Goal: Information Seeking & Learning: Find specific fact

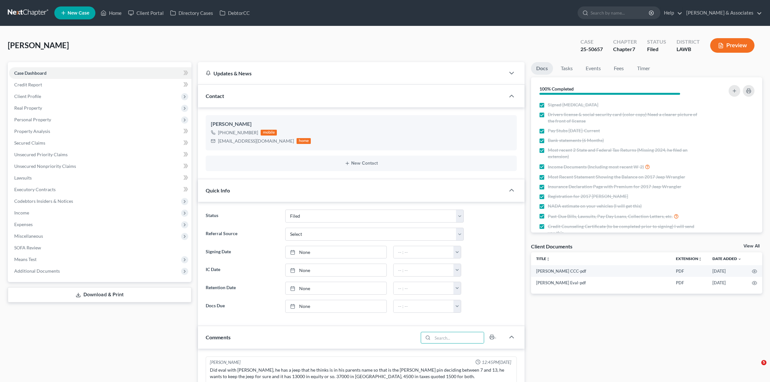
select select "8"
select select "0"
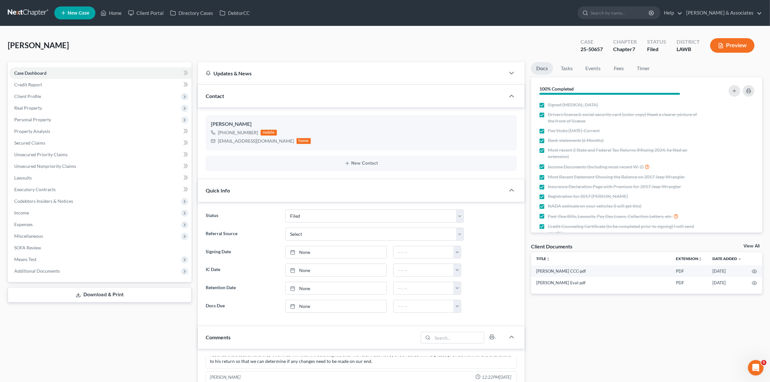
click at [495, 30] on div "Langlinais, Michael Upgraded Case 25-50657 Chapter Chapter 7 Status Filed Distr…" at bounding box center [385, 383] width 770 height 714
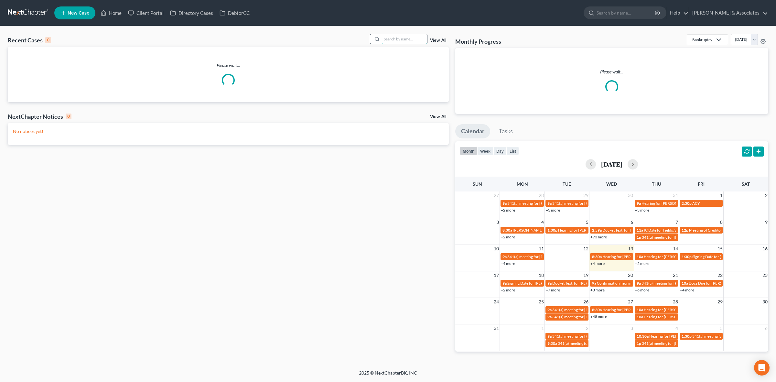
click at [391, 41] on input "search" at bounding box center [404, 38] width 45 height 9
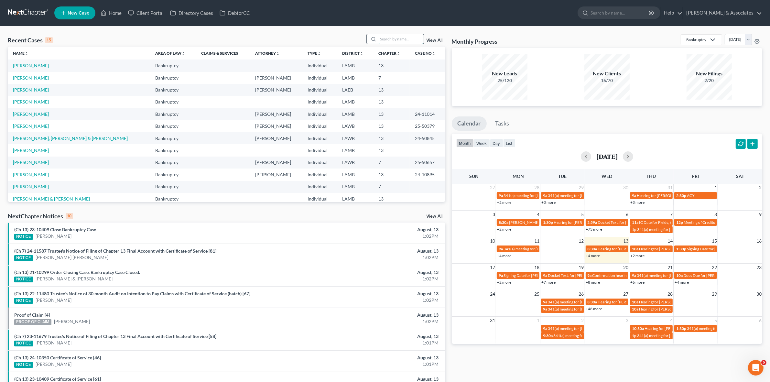
click at [410, 43] on input "search" at bounding box center [401, 38] width 45 height 9
type input "minyard"
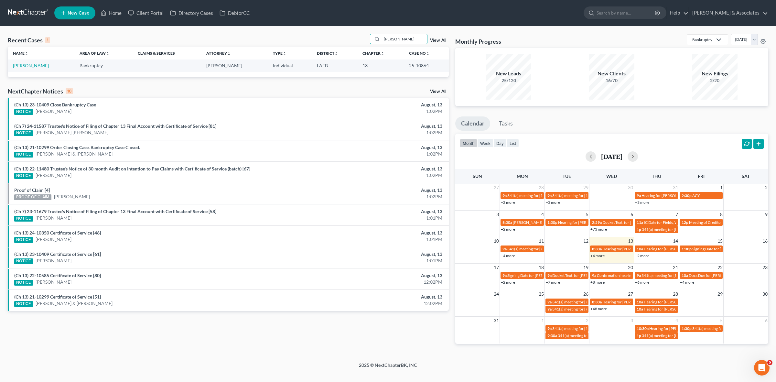
click at [20, 69] on td "[PERSON_NAME]" at bounding box center [41, 66] width 67 height 12
click at [21, 68] on link "[PERSON_NAME]" at bounding box center [31, 65] width 36 height 5
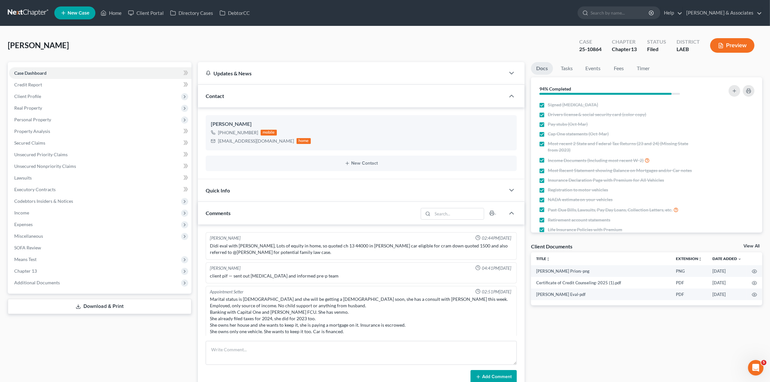
scroll to position [710, 0]
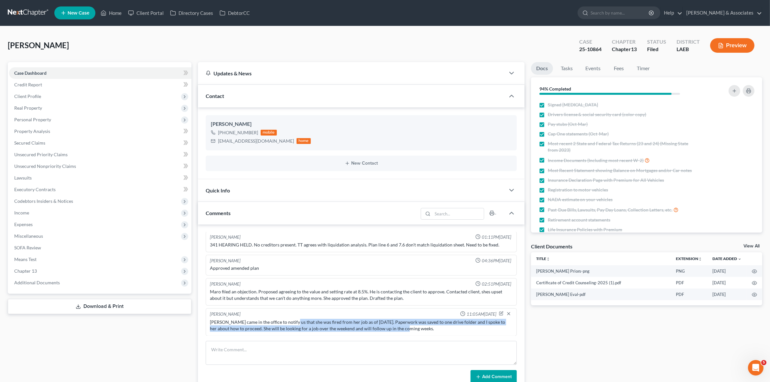
drag, startPoint x: 291, startPoint y: 324, endPoint x: 401, endPoint y: 329, distance: 110.1
click at [401, 329] on div "Ms. Minyard came in the office to notify us that she was fired from her job as …" at bounding box center [361, 325] width 302 height 13
click at [583, 363] on div "Docs Tasks Events Fees Timer 94% Completed Nothing here yet! Signed Retainer Dr…" at bounding box center [647, 272] width 238 height 421
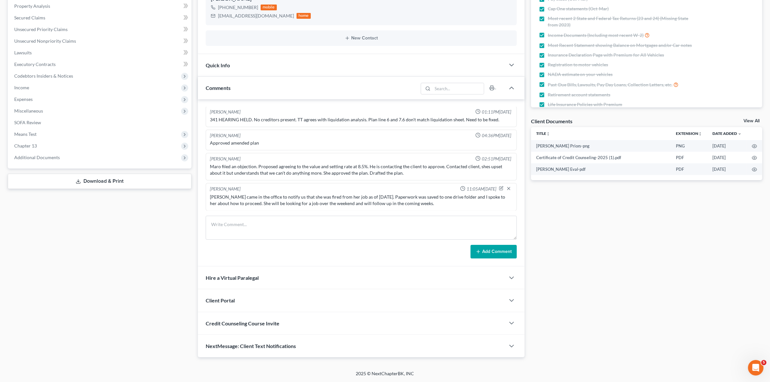
scroll to position [126, 0]
click at [620, 307] on div "Docs Tasks Events Fees Timer 94% Completed Nothing here yet! Signed Retainer Dr…" at bounding box center [647, 147] width 238 height 421
click at [317, 236] on textarea at bounding box center [361, 228] width 311 height 24
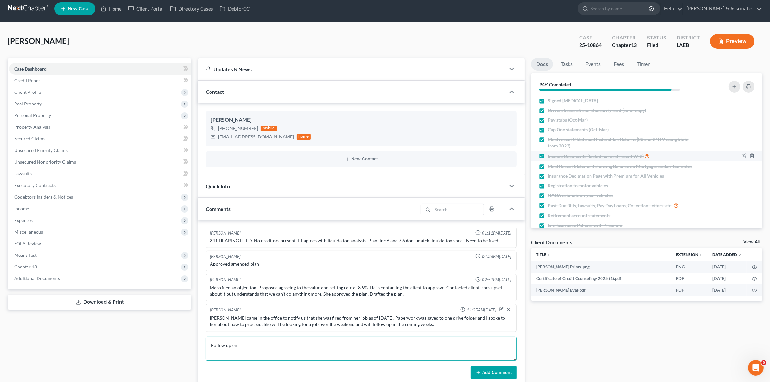
scroll to position [0, 0]
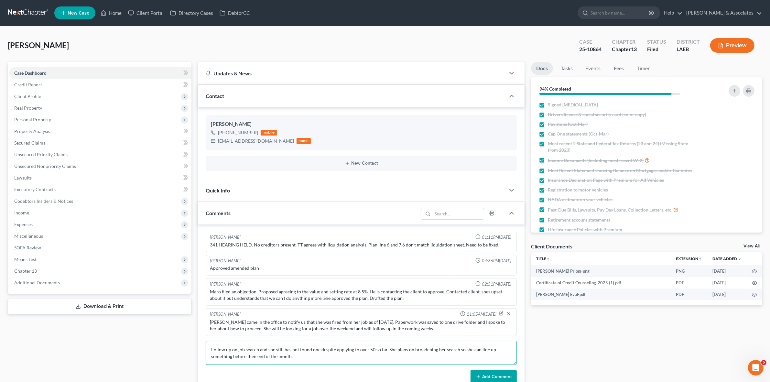
type textarea "Follow up on job search and she still has not found one despite applying to ove…"
click at [497, 374] on button "Add Comment" at bounding box center [494, 377] width 46 height 14
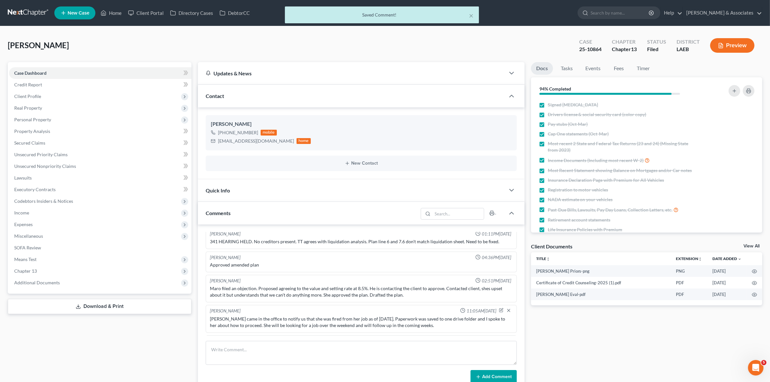
scroll to position [741, 0]
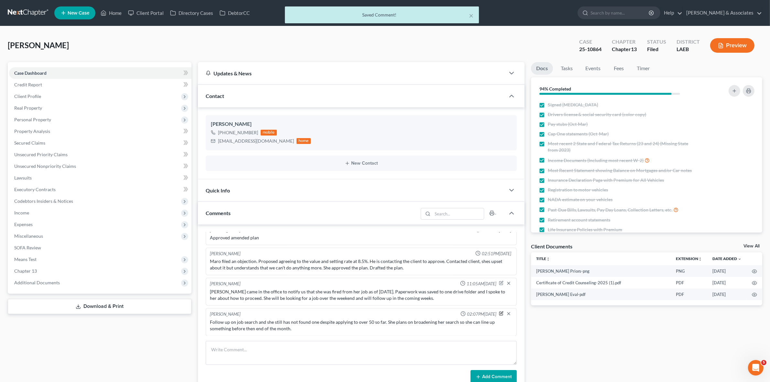
click at [500, 314] on icon "button" at bounding box center [501, 313] width 3 height 3
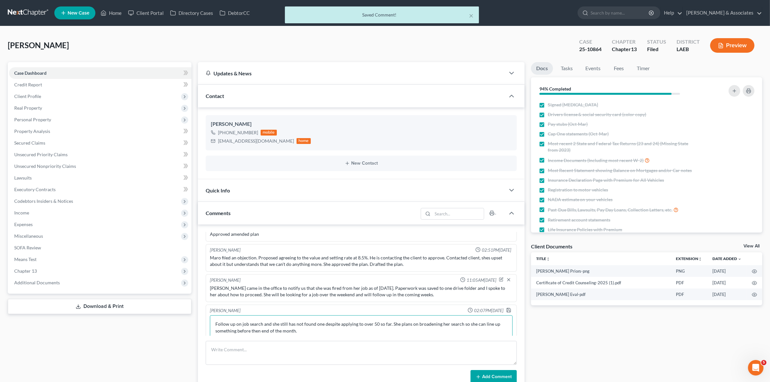
click at [261, 333] on textarea "Follow up on job search and she still has not found one despite applying to ove…" at bounding box center [361, 327] width 302 height 24
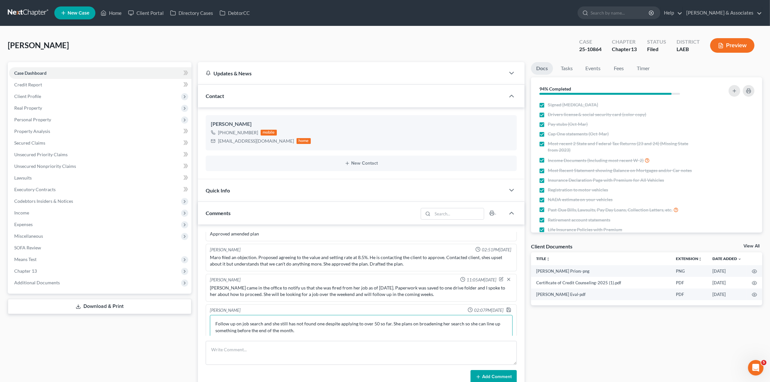
type textarea "Follow up on job search and she still has not found one despite applying to ove…"
click at [506, 314] on div at bounding box center [510, 310] width 8 height 6
click at [508, 312] on polyline "button" at bounding box center [509, 311] width 2 height 2
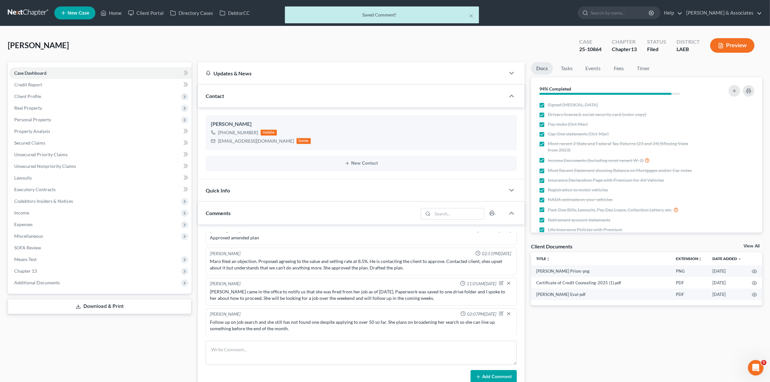
scroll to position [741, 0]
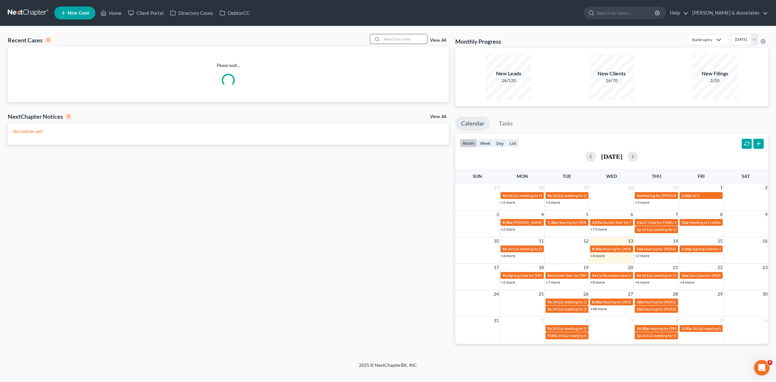
click at [426, 38] on input "search" at bounding box center [404, 38] width 45 height 9
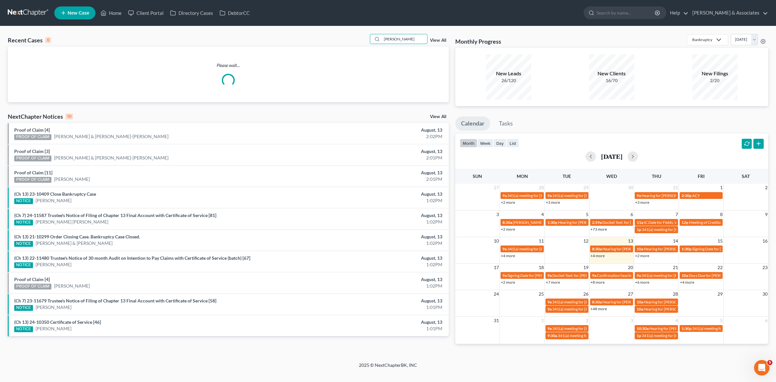
type input "barbier"
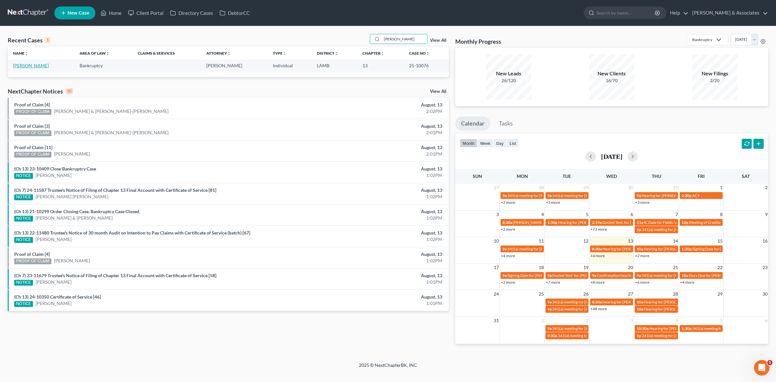
click at [35, 66] on link "Barbier, Daryl" at bounding box center [31, 65] width 36 height 5
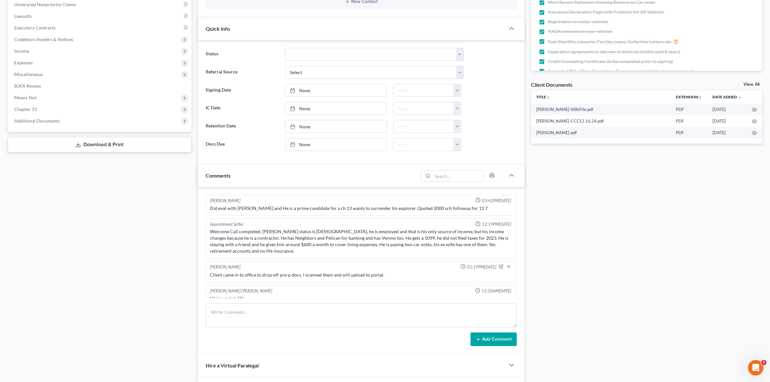
scroll to position [2008, 0]
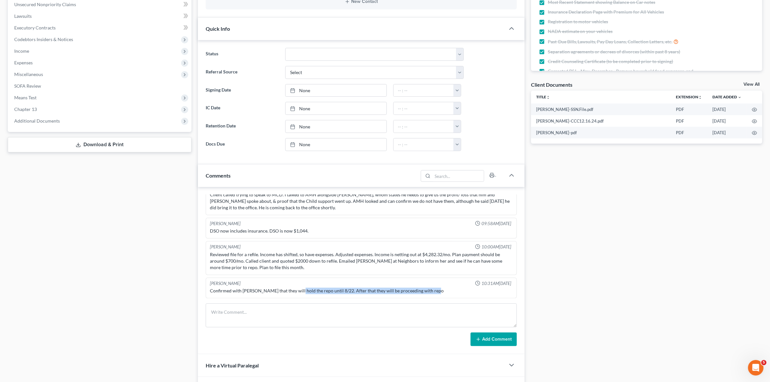
drag, startPoint x: 298, startPoint y: 290, endPoint x: 445, endPoint y: 292, distance: 147.5
click at [445, 292] on div "Confirmed with Nicole Duhon that they will hold the repo until 8/22. After that…" at bounding box center [361, 291] width 302 height 6
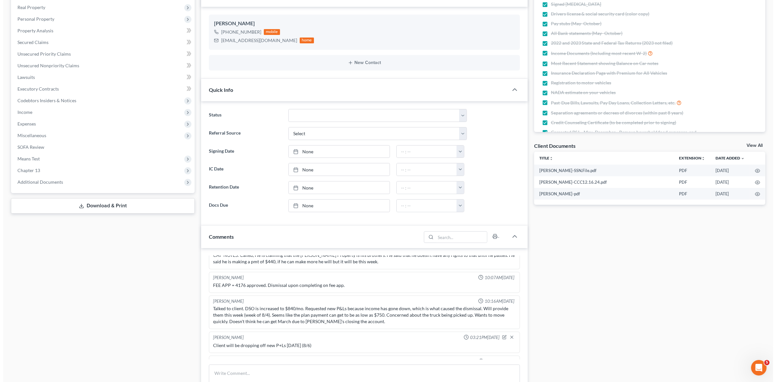
scroll to position [0, 0]
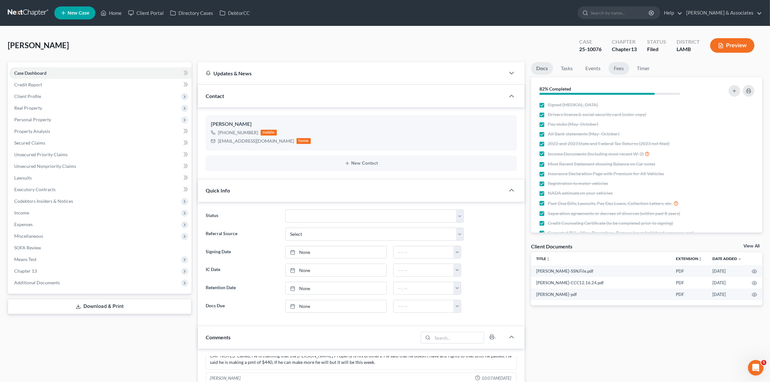
click at [621, 66] on link "Fees" at bounding box center [619, 68] width 21 height 13
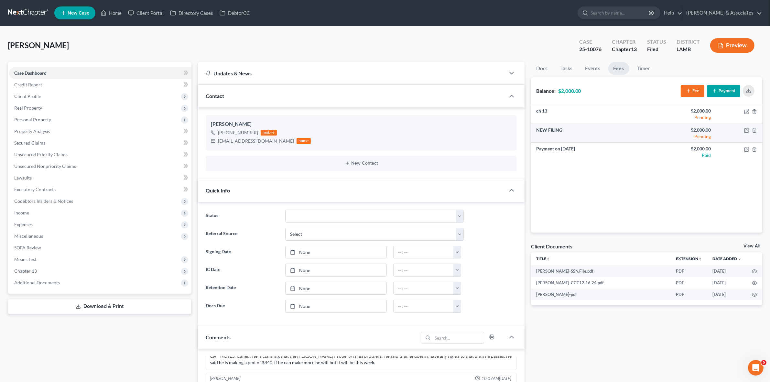
click at [593, 133] on td "NEW FILING" at bounding box center [589, 133] width 116 height 19
click at [723, 93] on button "Payment" at bounding box center [723, 91] width 33 height 12
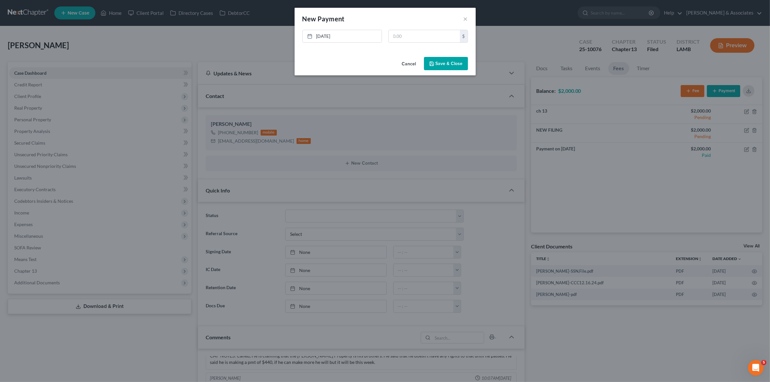
scroll to position [1880, 0]
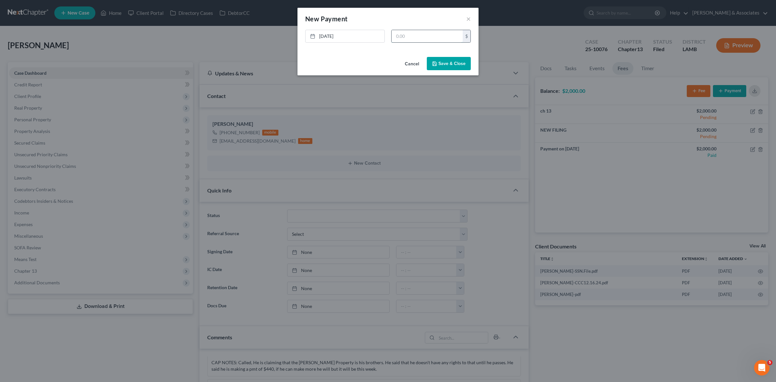
click at [409, 40] on input "text" at bounding box center [427, 36] width 71 height 12
click at [639, 369] on div "New Payment Edit Payment × 8/13/2025 close Date 8/13/2025 Time 2:36 PM chevron_…" at bounding box center [388, 191] width 776 height 382
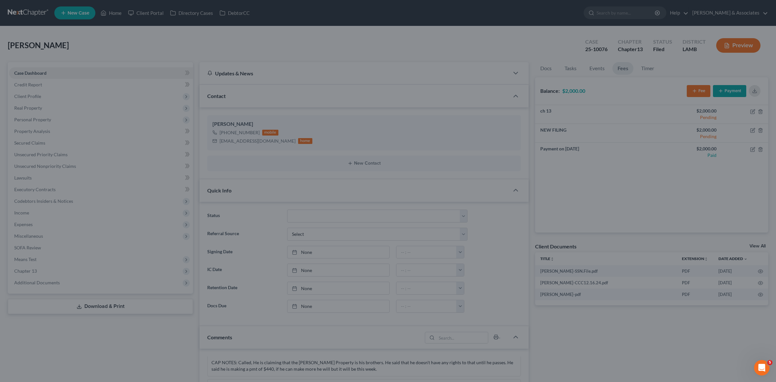
scroll to position [1887, 0]
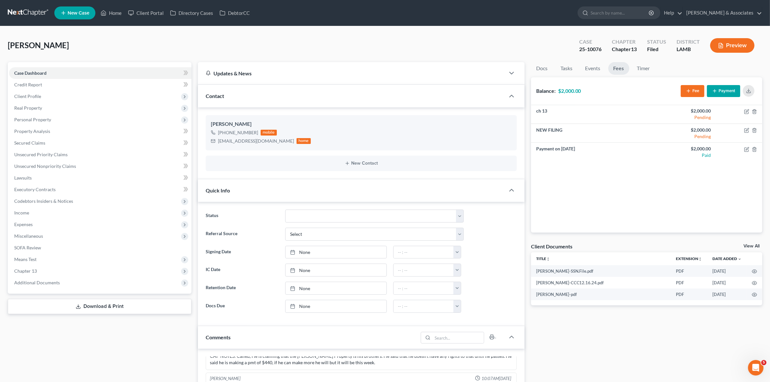
click at [696, 205] on div "ch 13 $2,000.00 Pending NEW FILING $2,000.00 Pending Payment on Nov 13, 2024 $2…" at bounding box center [646, 168] width 231 height 127
click at [725, 92] on button "Payment" at bounding box center [723, 91] width 33 height 12
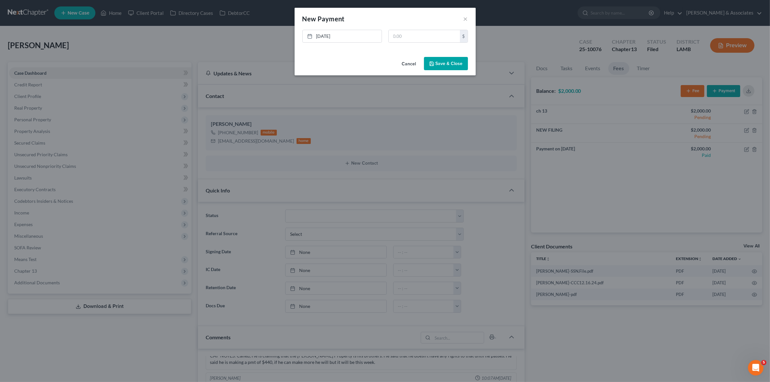
scroll to position [1880, 0]
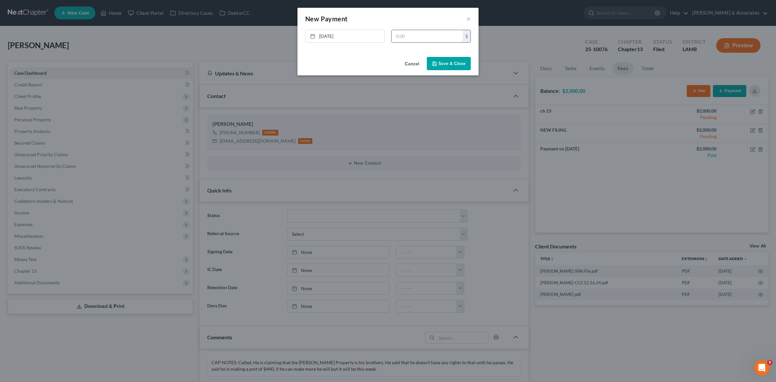
drag, startPoint x: 419, startPoint y: 32, endPoint x: 423, endPoint y: 37, distance: 6.2
click at [422, 33] on input "text" at bounding box center [427, 36] width 71 height 12
type input "2,000.70"
click at [436, 67] on button "Save & Close" at bounding box center [449, 64] width 44 height 14
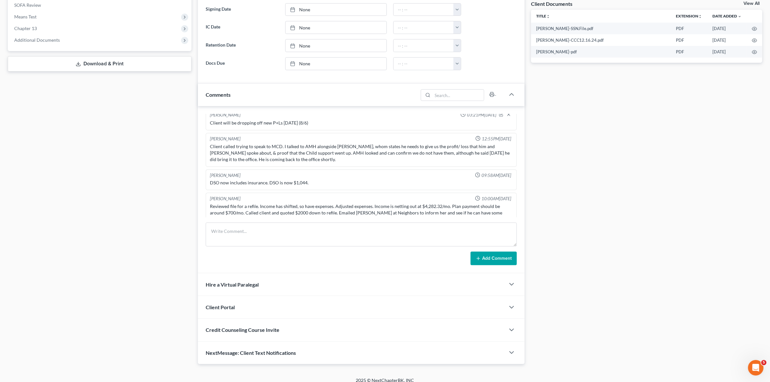
scroll to position [2008, 0]
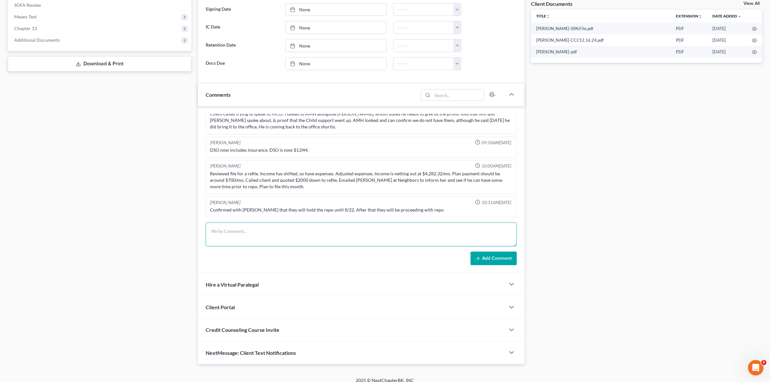
click at [254, 243] on textarea at bounding box center [361, 235] width 311 height 24
type textarea "Paid $2,000.70 for new retainer payment."
click at [492, 261] on button "Add Comment" at bounding box center [494, 259] width 46 height 14
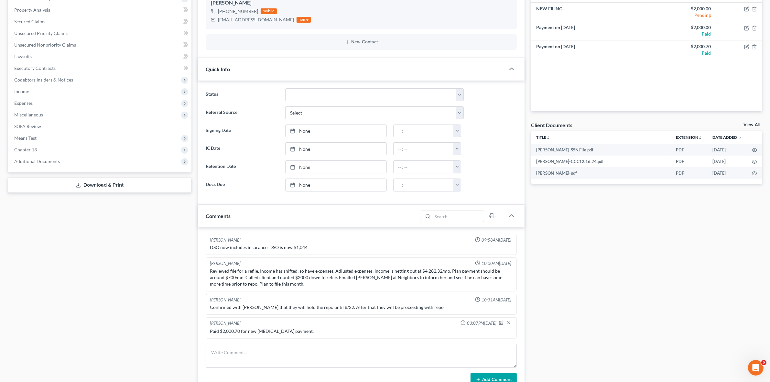
scroll to position [0, 0]
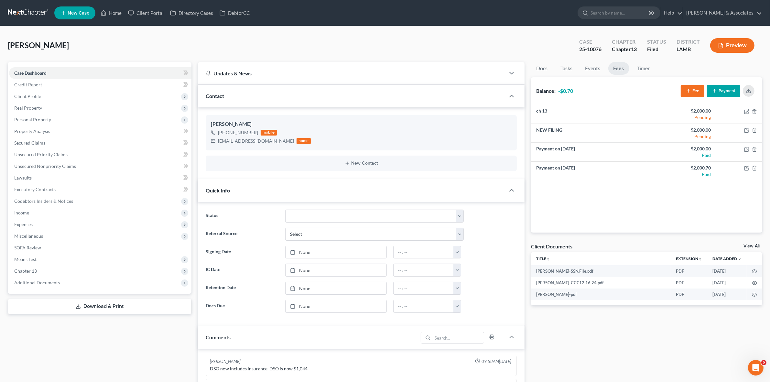
click at [32, 9] on link at bounding box center [28, 13] width 41 height 12
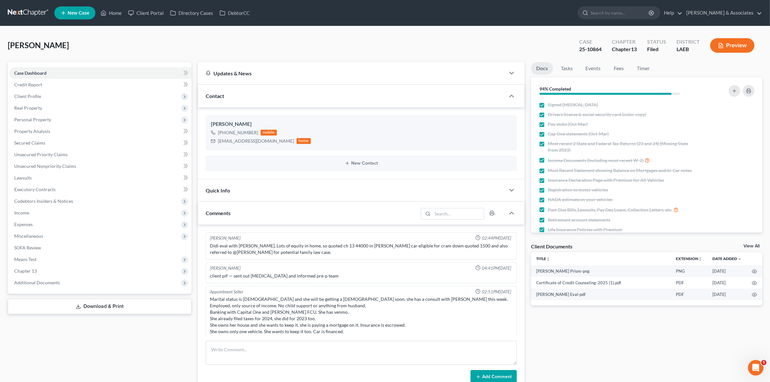
scroll to position [741, 0]
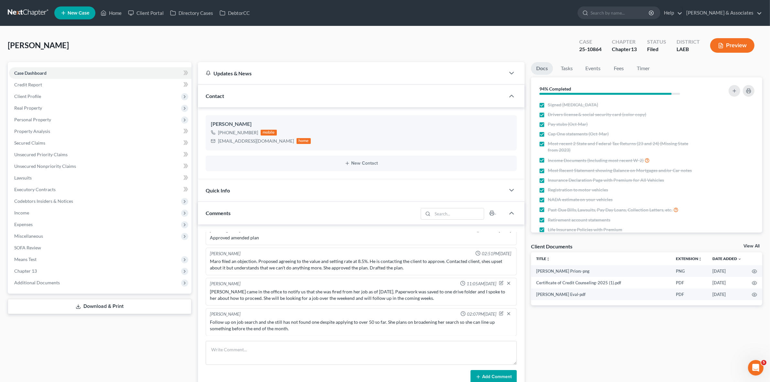
drag, startPoint x: 183, startPoint y: 31, endPoint x: 313, endPoint y: 26, distance: 130.1
click at [188, 28] on div "[PERSON_NAME] Upgraded Case 25-10864 Chapter Chapter 13 Status Filed District L…" at bounding box center [385, 260] width 770 height 469
click at [37, 6] on nav "Home New Case Client Portal Directory Cases DebtorCC [PERSON_NAME] & Associates…" at bounding box center [385, 13] width 770 height 26
click at [37, 11] on link at bounding box center [28, 13] width 41 height 12
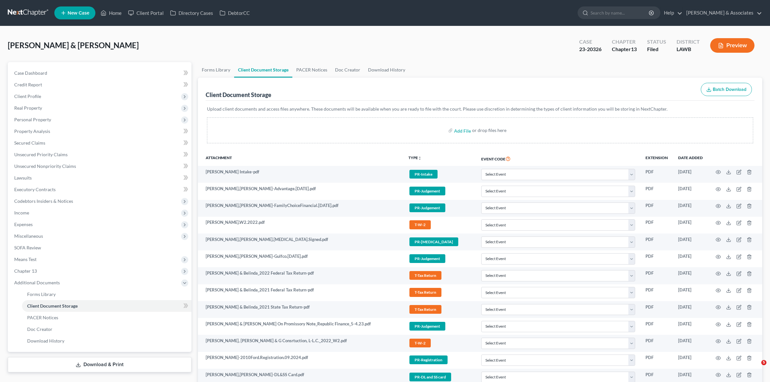
select select "9"
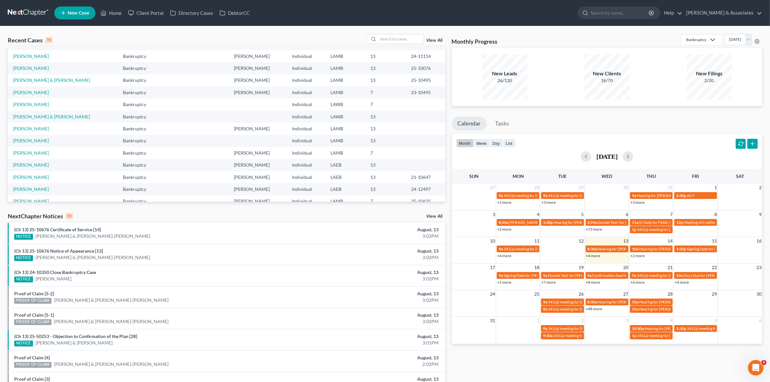
scroll to position [40, 0]
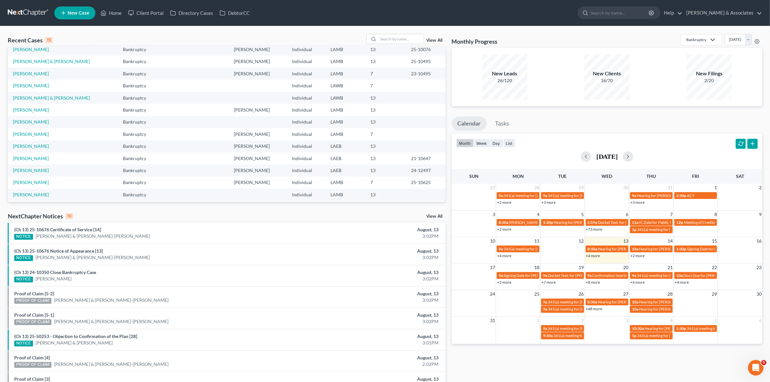
click at [549, 282] on link "+7 more" at bounding box center [549, 282] width 14 height 5
click at [581, 130] on ul "Calendar Tasks" at bounding box center [607, 124] width 311 height 17
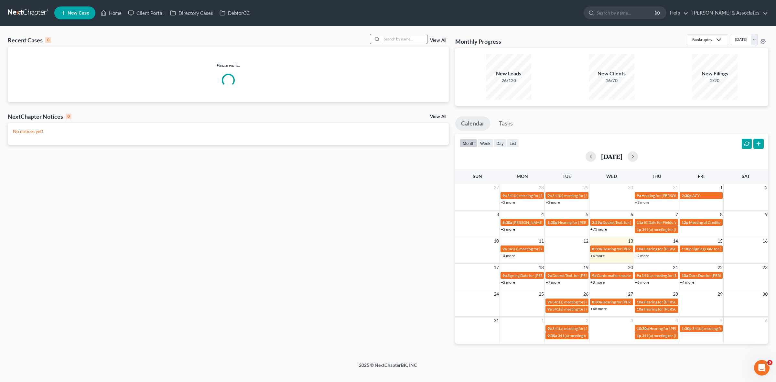
click at [388, 38] on input "search" at bounding box center [404, 38] width 45 height 9
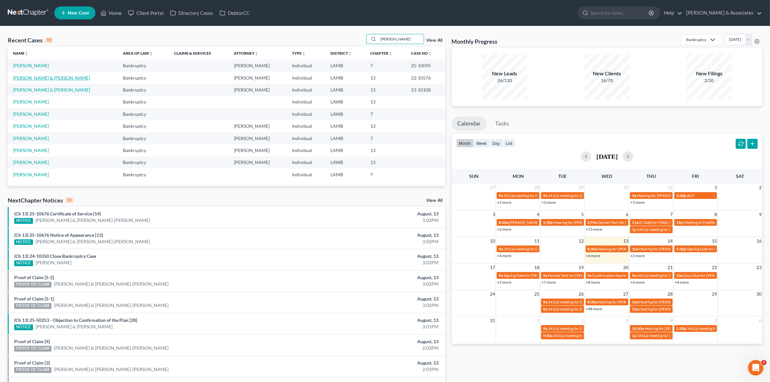
type input "[PERSON_NAME]"
click at [38, 79] on link "[PERSON_NAME] & [PERSON_NAME]" at bounding box center [51, 77] width 77 height 5
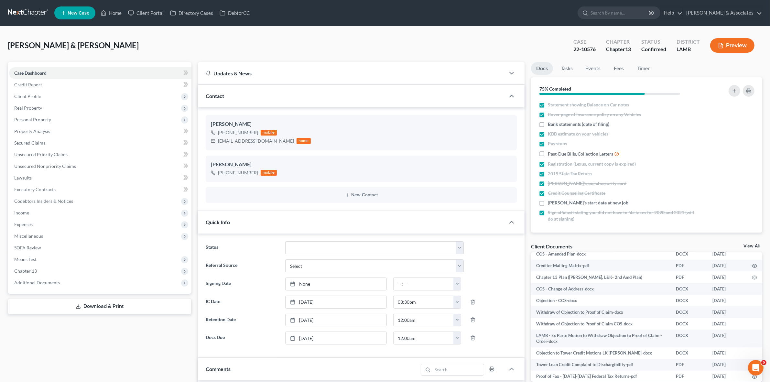
scroll to position [202, 0]
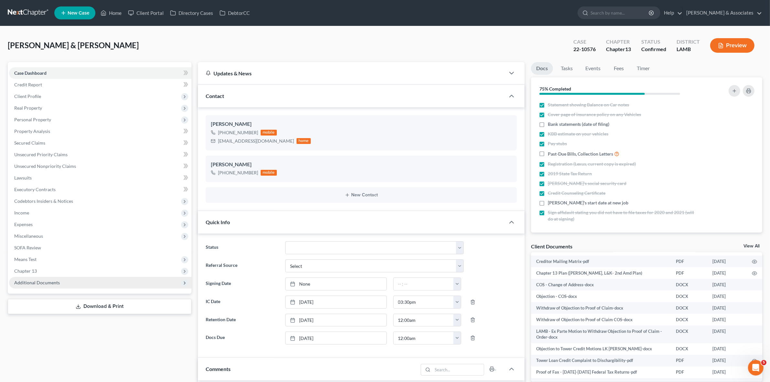
click at [131, 286] on span "Additional Documents" at bounding box center [100, 283] width 182 height 12
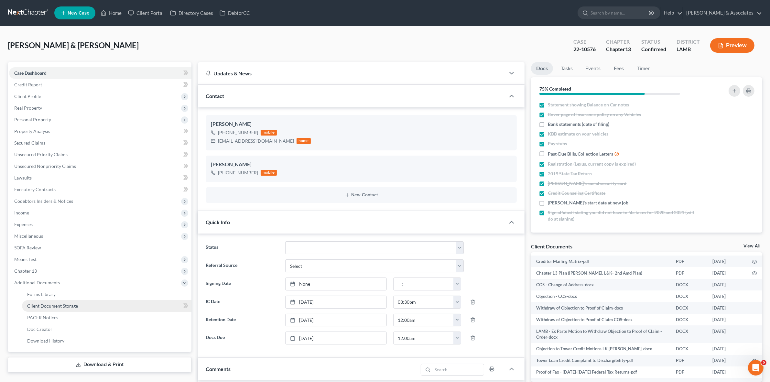
click at [132, 302] on link "Client Document Storage" at bounding box center [107, 306] width 170 height 12
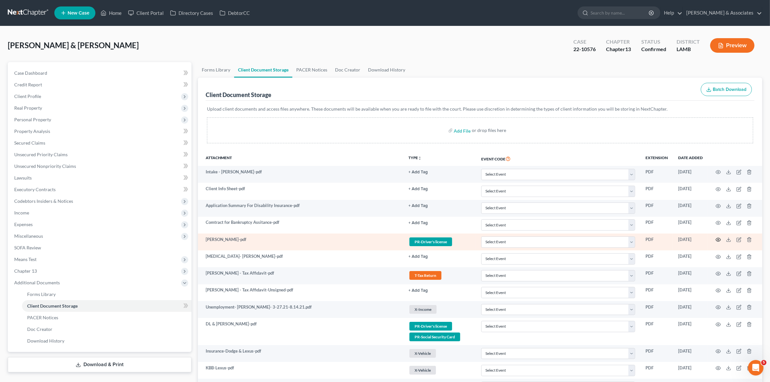
click at [718, 240] on icon "button" at bounding box center [718, 239] width 5 height 5
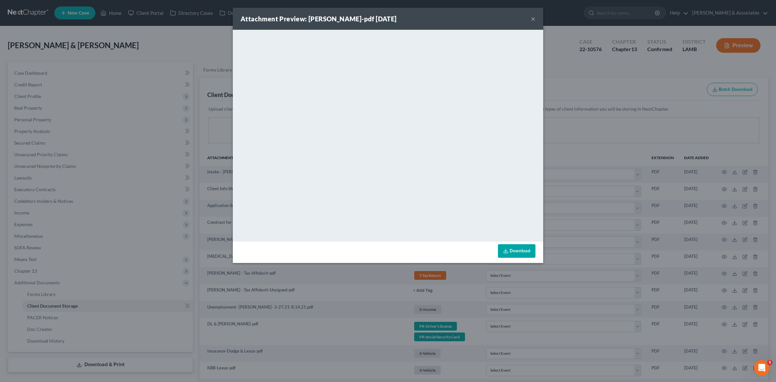
click at [604, 130] on div "Attachment Preview: DL-Leroy-pdf 05/07/2021 × <object ng-attr-data='https://nex…" at bounding box center [388, 191] width 776 height 382
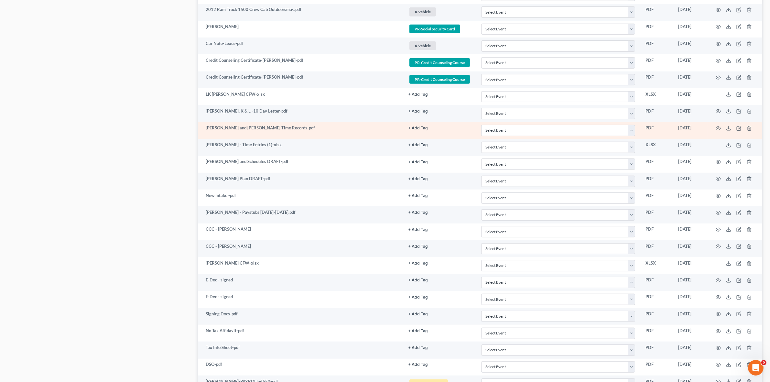
scroll to position [647, 0]
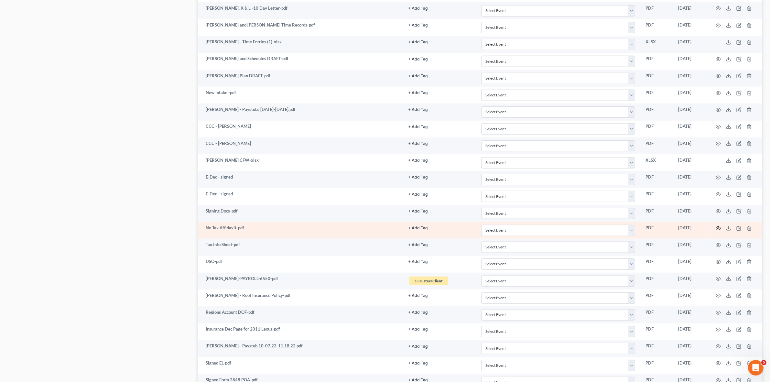
drag, startPoint x: 717, startPoint y: 235, endPoint x: 721, endPoint y: 234, distance: 4.9
click at [721, 234] on td at bounding box center [735, 230] width 54 height 17
click at [719, 230] on icon "button" at bounding box center [718, 228] width 5 height 4
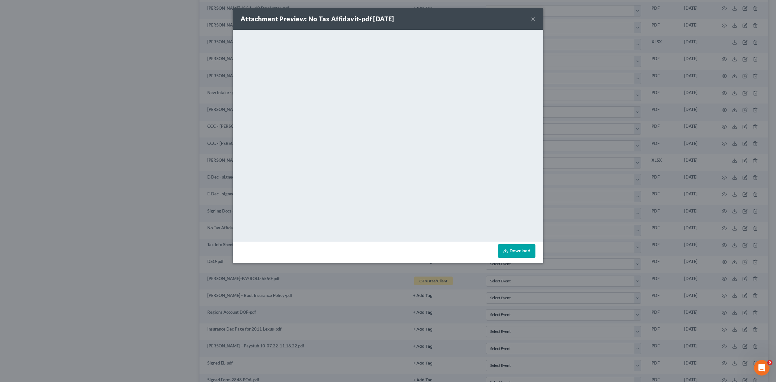
click at [150, 256] on div "Attachment Preview: No Tax Affidavit-pdf 11/21/2022 × <object ng-attr-data='htt…" at bounding box center [388, 191] width 776 height 382
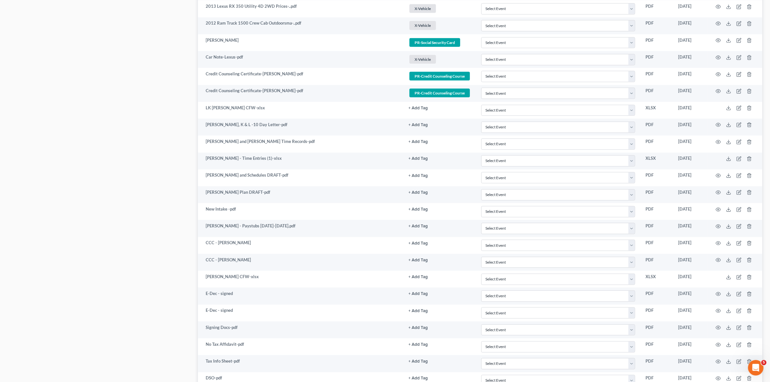
scroll to position [486, 0]
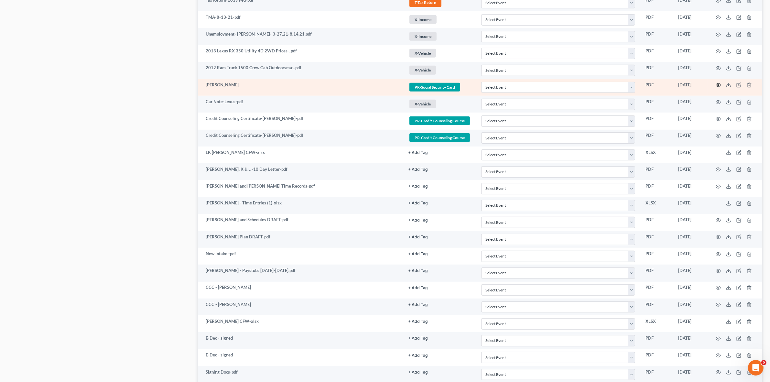
click at [717, 87] on icon "button" at bounding box center [718, 84] width 5 height 5
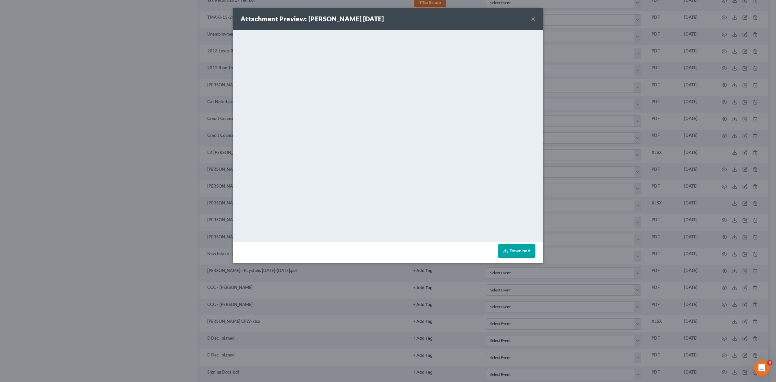
click at [156, 256] on div "Attachment Preview: SS - Leroy 08/25/2021 × <object ng-attr-data='https://nextc…" at bounding box center [388, 191] width 776 height 382
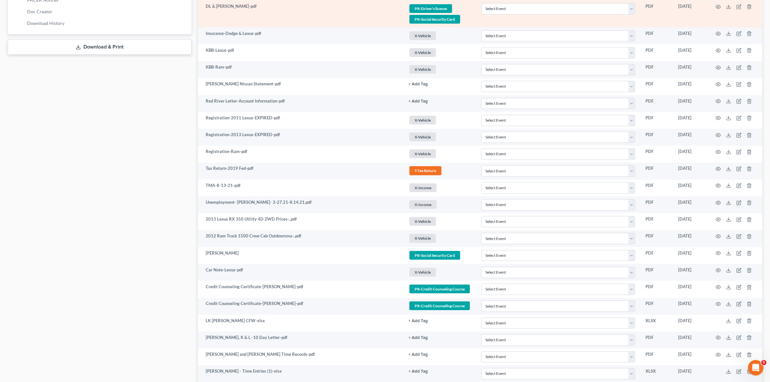
scroll to position [243, 0]
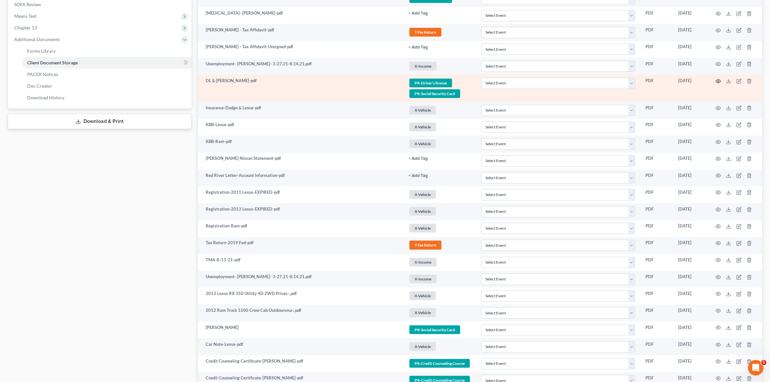
click at [717, 81] on icon "button" at bounding box center [718, 81] width 5 height 4
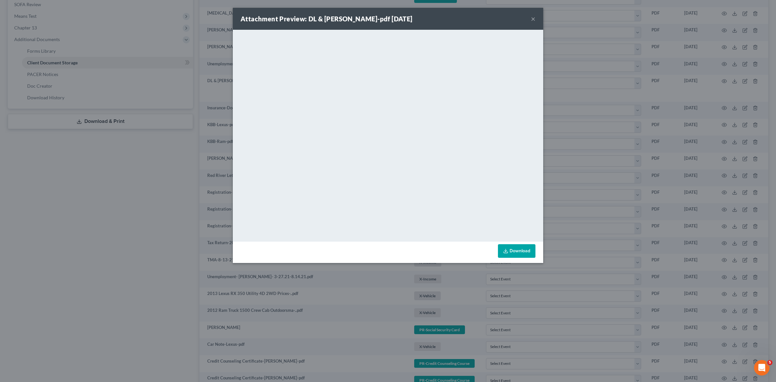
click at [95, 269] on div "Attachment Preview: DL & SS-Karen-pdf 08/23/2021 × <object ng-attr-data='https:…" at bounding box center [388, 191] width 776 height 382
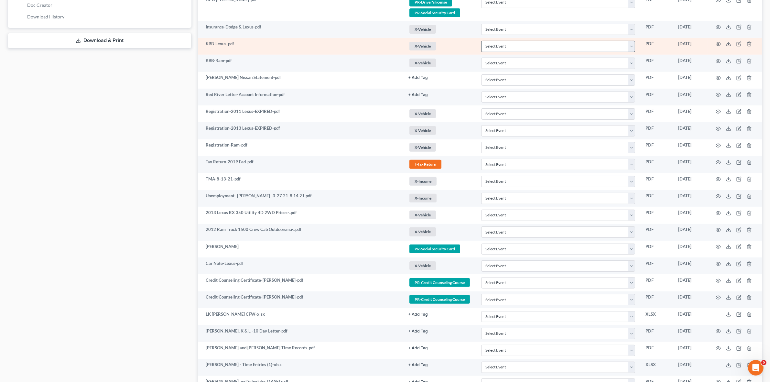
scroll to position [365, 0]
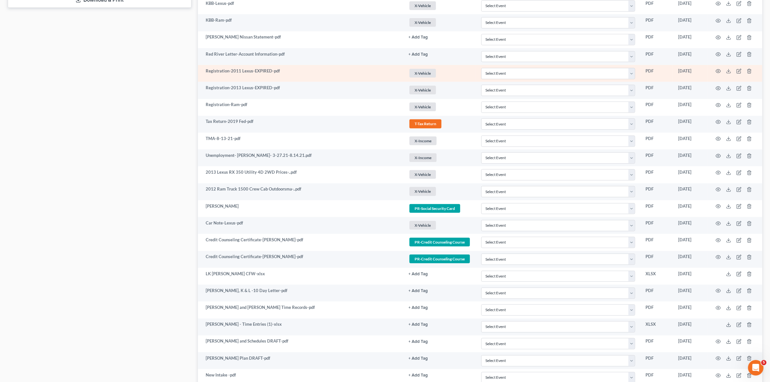
click at [715, 73] on td at bounding box center [735, 73] width 54 height 17
click at [718, 72] on icon "button" at bounding box center [718, 71] width 5 height 5
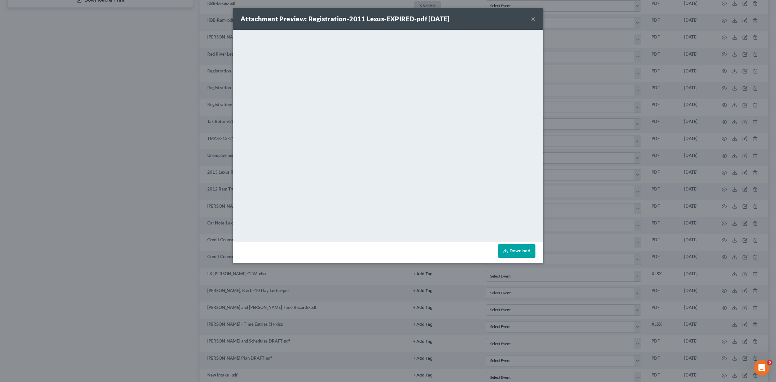
click at [718, 87] on div "Attachment Preview: Registration-2011 Lexus-EXPIRED-pdf 08/23/2021 × <object ng…" at bounding box center [388, 191] width 776 height 382
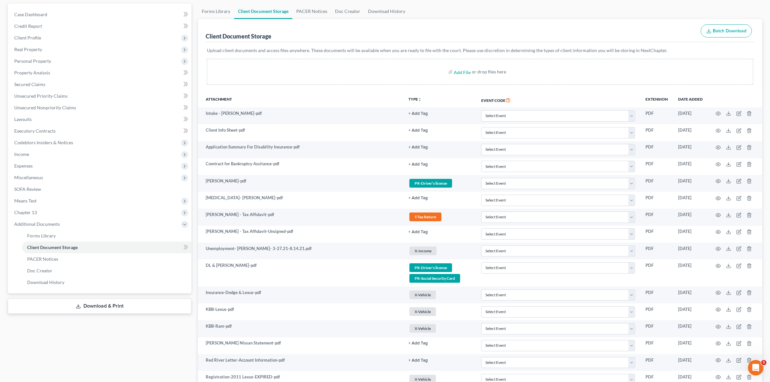
scroll to position [0, 0]
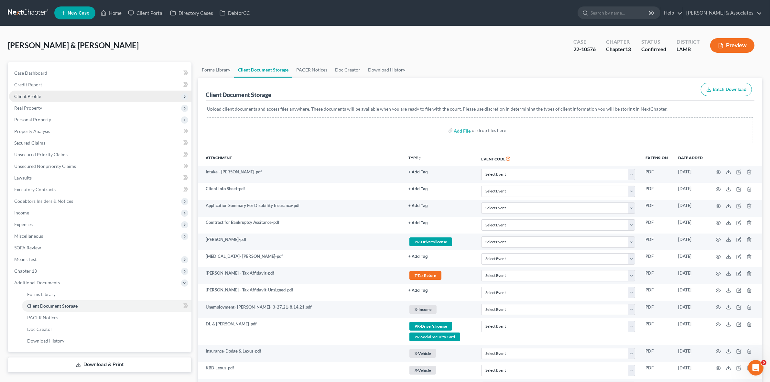
click at [103, 98] on span "Client Profile" at bounding box center [100, 97] width 182 height 12
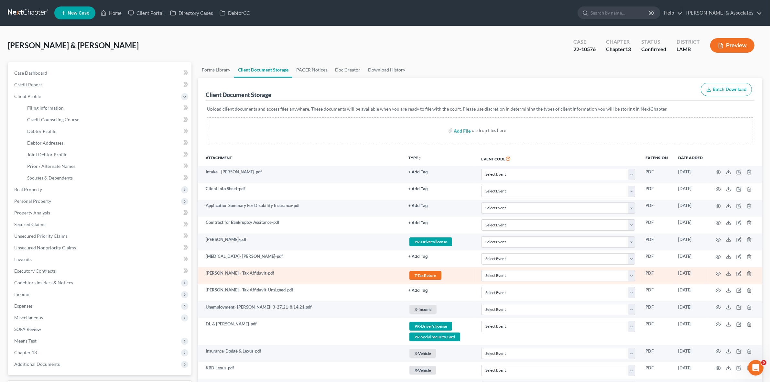
click at [721, 274] on td at bounding box center [735, 275] width 54 height 17
click at [718, 273] on icon "button" at bounding box center [718, 273] width 5 height 5
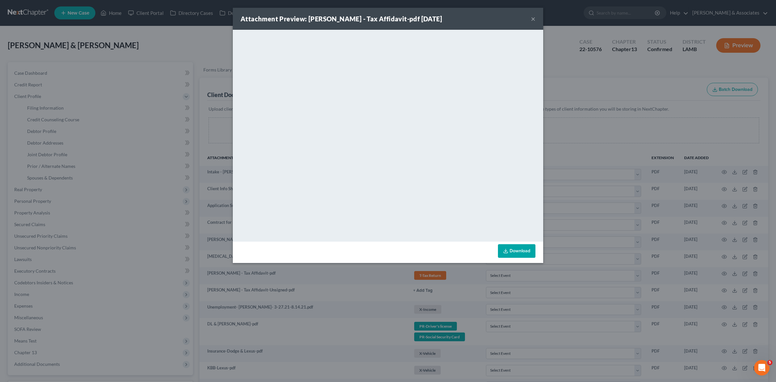
click at [646, 155] on div "Attachment Preview: Jackson - Tax Affidavit-pdf 08/09/2021 × <object ng-attr-da…" at bounding box center [388, 191] width 776 height 382
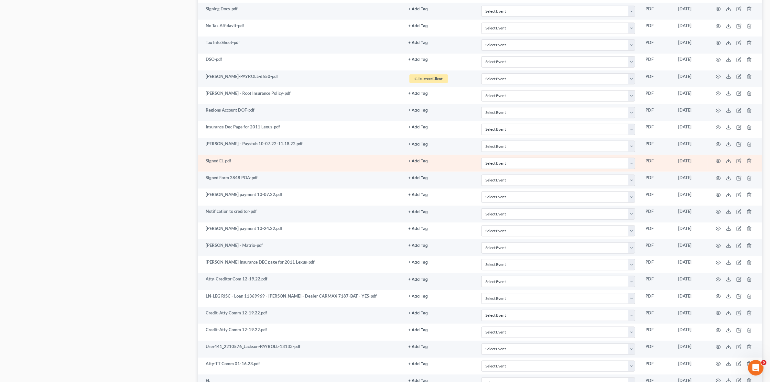
scroll to position [120, 0]
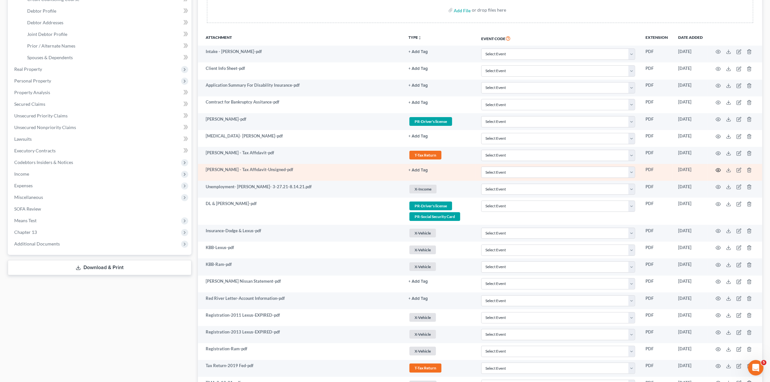
click at [720, 168] on icon "button" at bounding box center [718, 170] width 5 height 5
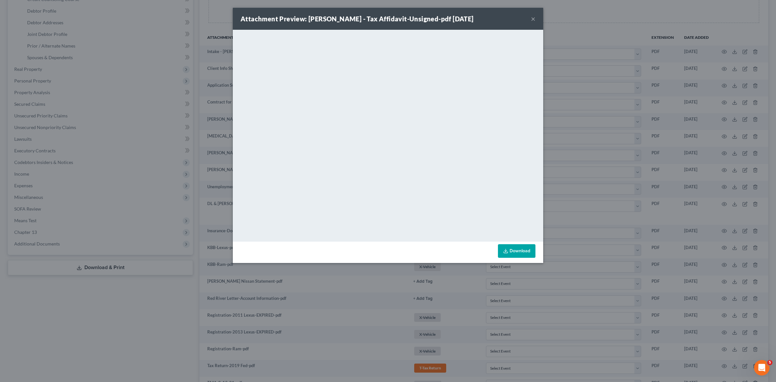
click at [719, 167] on div "Attachment Preview: Jackson - Tax Affidavit-Unsigned-pdf 08/09/2021 × <object n…" at bounding box center [388, 191] width 776 height 382
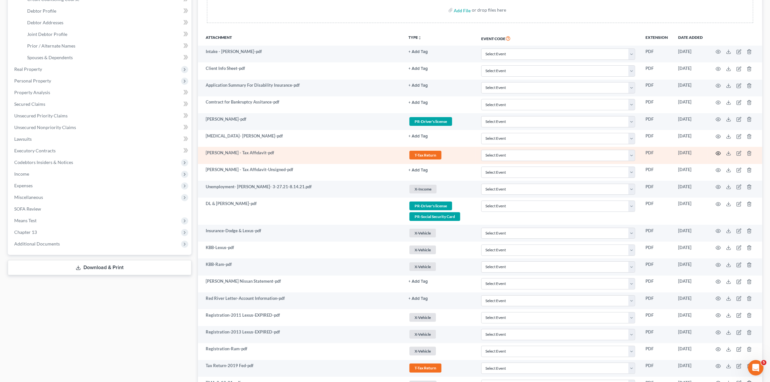
click at [718, 155] on icon "button" at bounding box center [718, 153] width 5 height 5
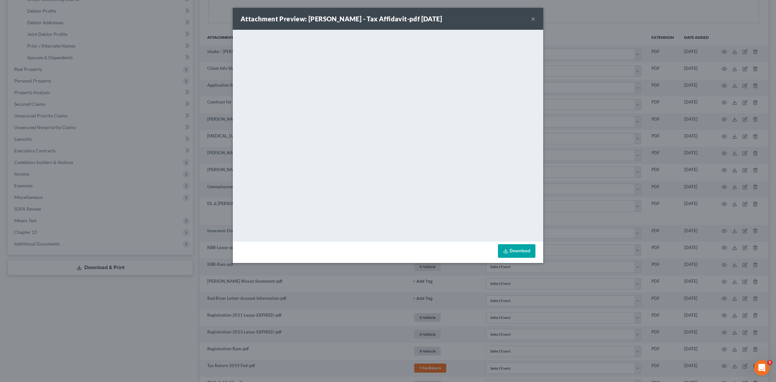
click at [633, 198] on div "Attachment Preview: Jackson - Tax Affidavit-pdf 08/09/2021 × <object ng-attr-da…" at bounding box center [388, 191] width 776 height 382
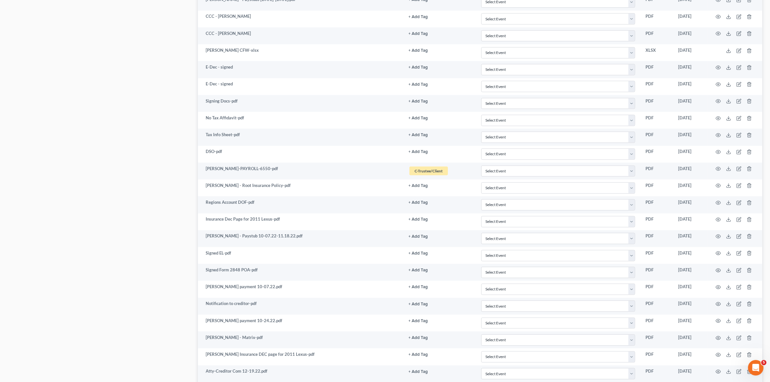
scroll to position [767, 0]
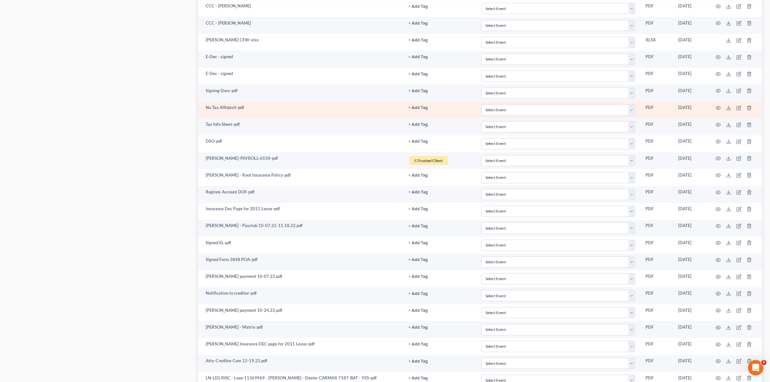
click at [715, 113] on td at bounding box center [735, 110] width 54 height 17
click at [717, 110] on icon "button" at bounding box center [718, 108] width 5 height 4
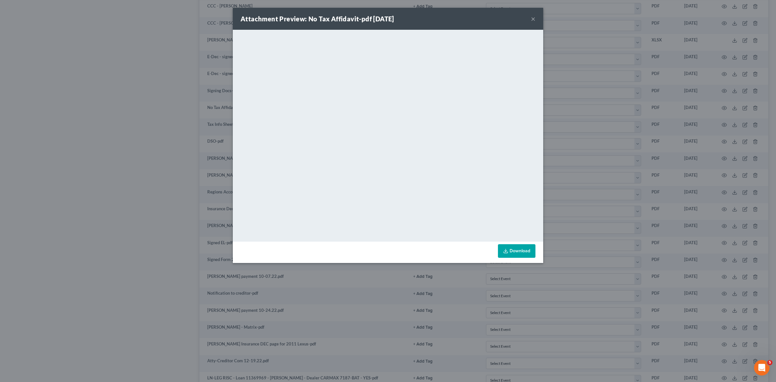
click at [103, 191] on div "Attachment Preview: No Tax Affidavit-pdf 11/21/2022 × <object ng-attr-data='htt…" at bounding box center [388, 191] width 776 height 382
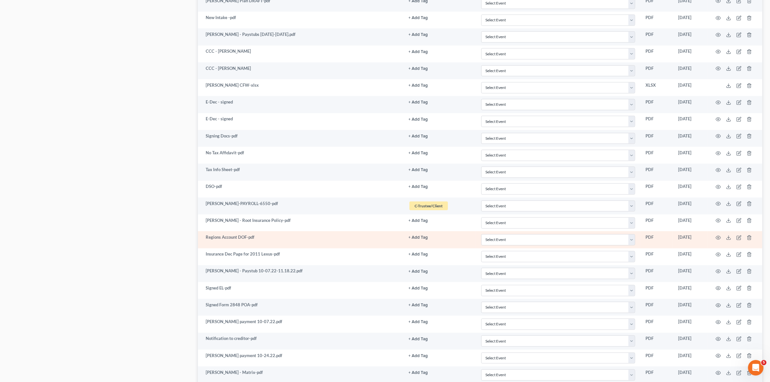
scroll to position [728, 0]
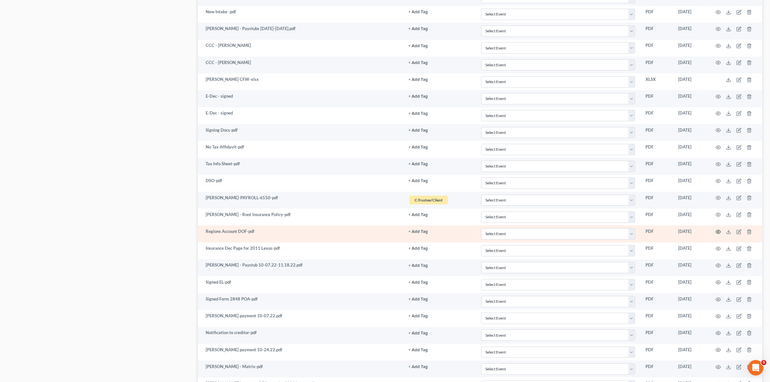
click at [719, 233] on circle "button" at bounding box center [718, 231] width 1 height 1
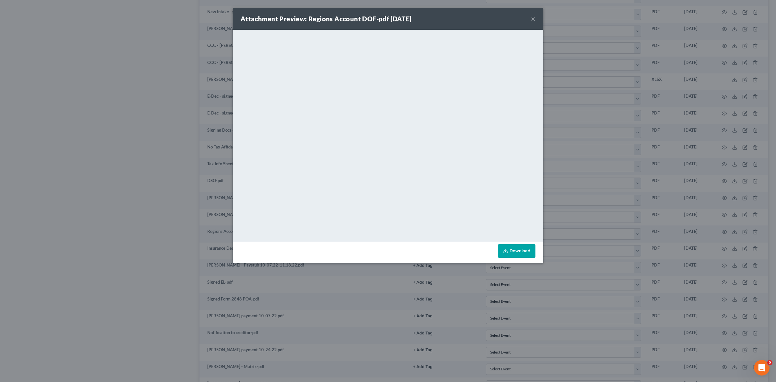
click at [79, 163] on div "Attachment Preview: Regions Account DOF-pdf 11/29/2022 × <object ng-attr-data='…" at bounding box center [388, 191] width 776 height 382
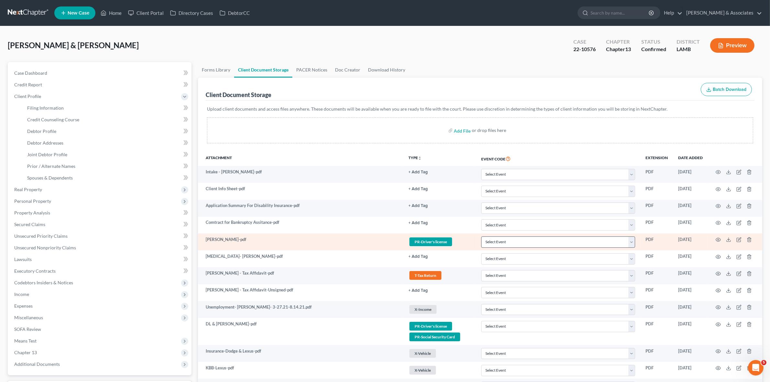
scroll to position [162, 0]
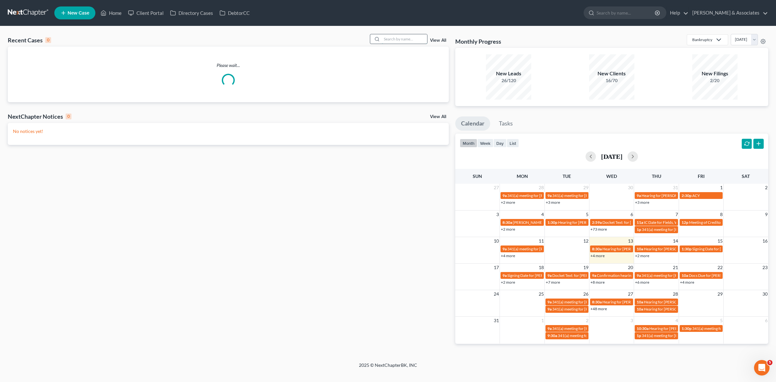
click at [404, 41] on input "search" at bounding box center [404, 38] width 45 height 9
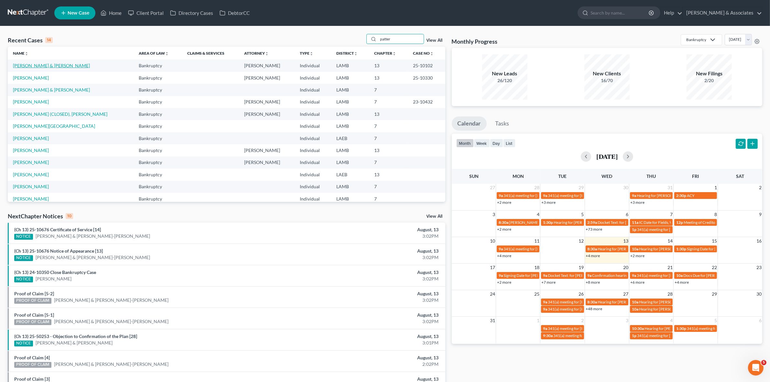
type input "patter"
click at [37, 66] on link "[PERSON_NAME] & [PERSON_NAME]" at bounding box center [51, 65] width 77 height 5
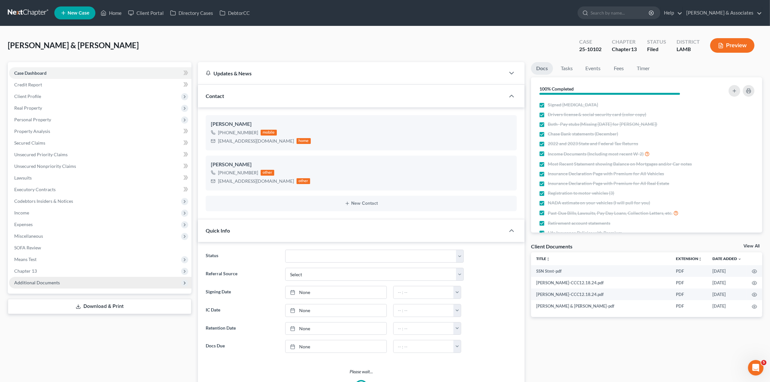
scroll to position [2679, 0]
click at [75, 281] on span "Additional Documents" at bounding box center [100, 283] width 182 height 12
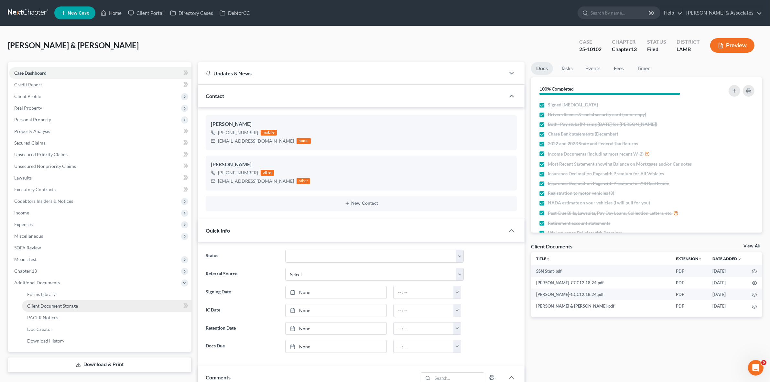
scroll to position [115, 0]
click at [119, 316] on link "PACER Notices" at bounding box center [107, 318] width 170 height 12
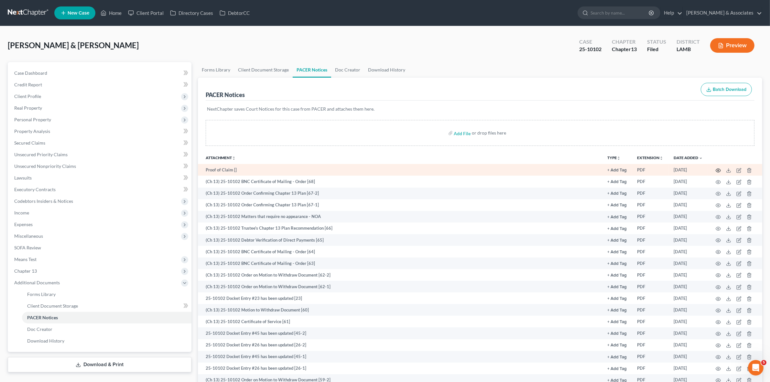
click at [719, 170] on circle "button" at bounding box center [718, 170] width 1 height 1
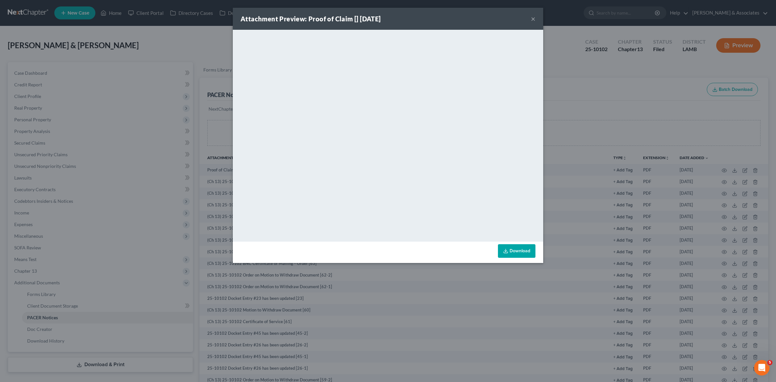
click at [535, 17] on button "×" at bounding box center [533, 19] width 5 height 8
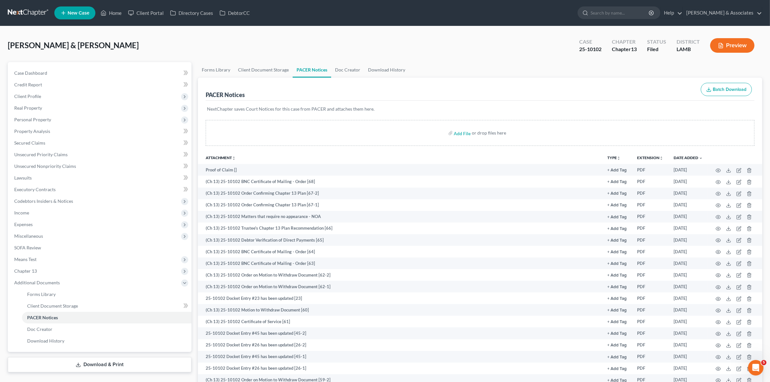
click at [543, 98] on div "PACER Notices Batch Download" at bounding box center [480, 89] width 549 height 23
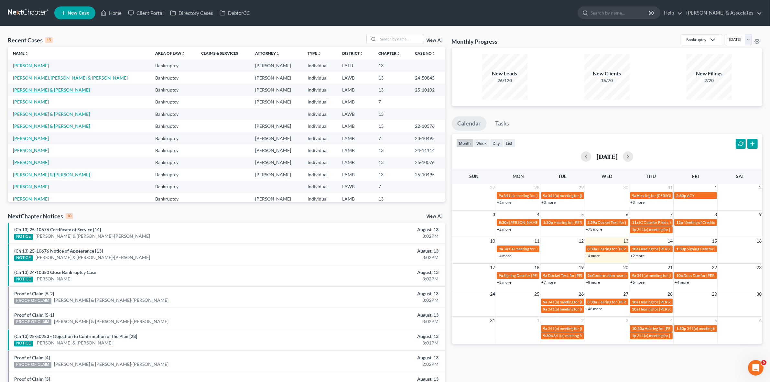
click at [27, 92] on link "[PERSON_NAME] & [PERSON_NAME]" at bounding box center [51, 89] width 77 height 5
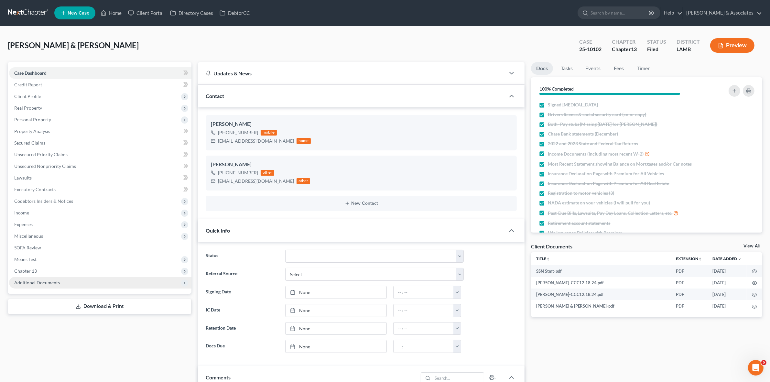
click at [128, 282] on span "Additional Documents" at bounding box center [100, 283] width 182 height 12
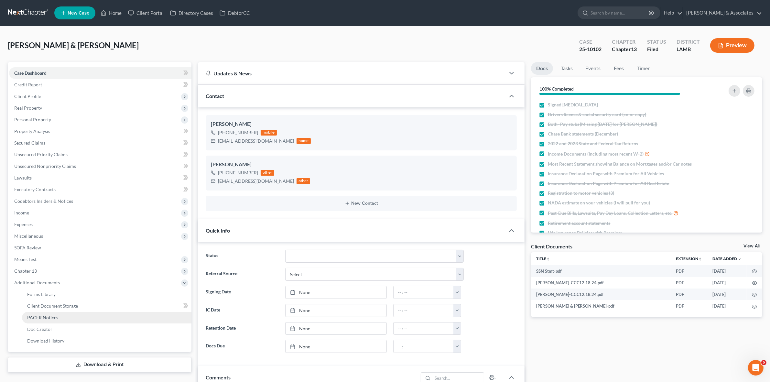
scroll to position [115, 0]
click at [130, 318] on link "PACER Notices" at bounding box center [107, 318] width 170 height 12
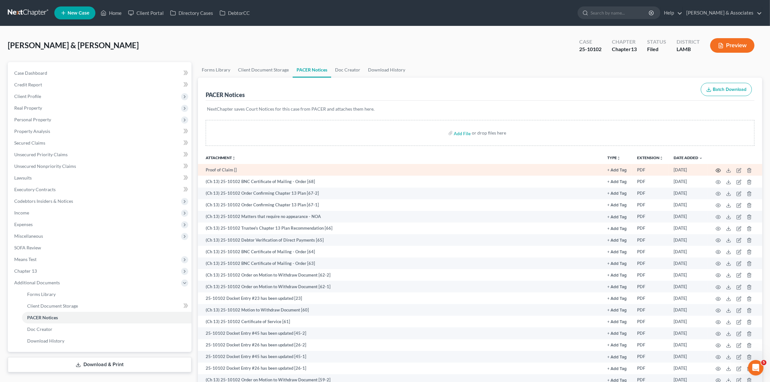
click at [718, 168] on icon "button" at bounding box center [718, 170] width 5 height 5
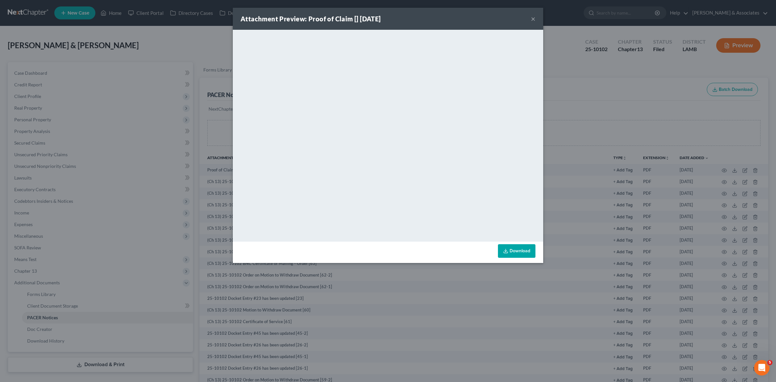
click at [596, 142] on div "Attachment Preview: Proof of Claim [] 07/23/2025 × <object ng-attr-data='https:…" at bounding box center [388, 191] width 776 height 382
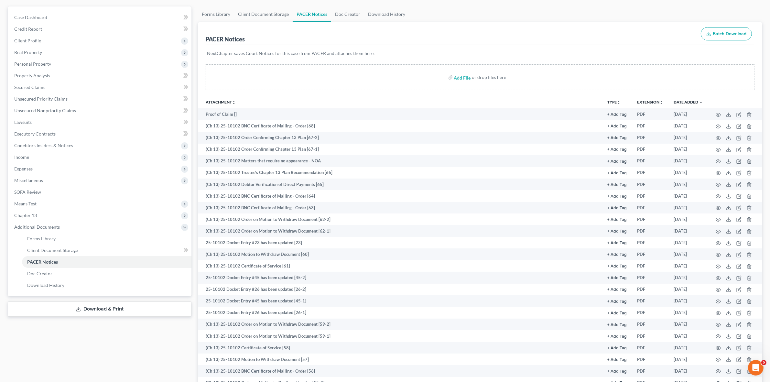
scroll to position [121, 0]
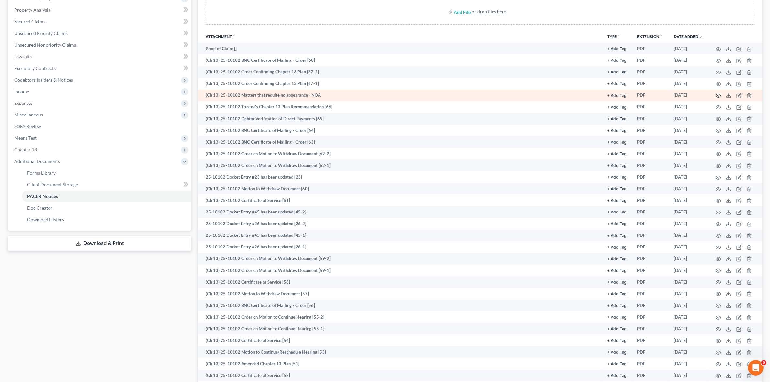
click at [719, 95] on circle "button" at bounding box center [718, 95] width 1 height 1
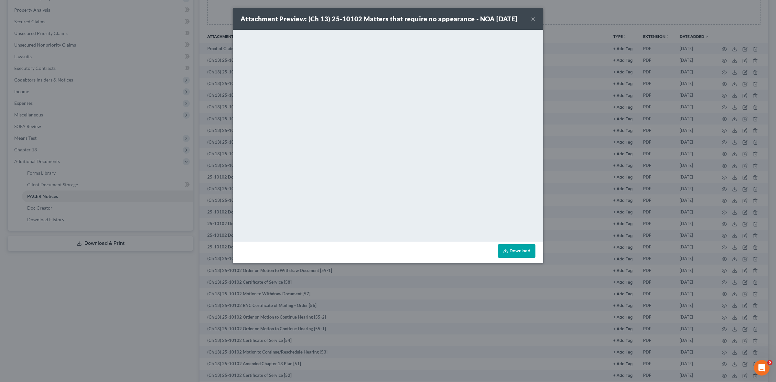
click at [654, 159] on div "Attachment Preview: (Ch 13) 25-10102 Matters that require no appearance - NOA 0…" at bounding box center [388, 191] width 776 height 382
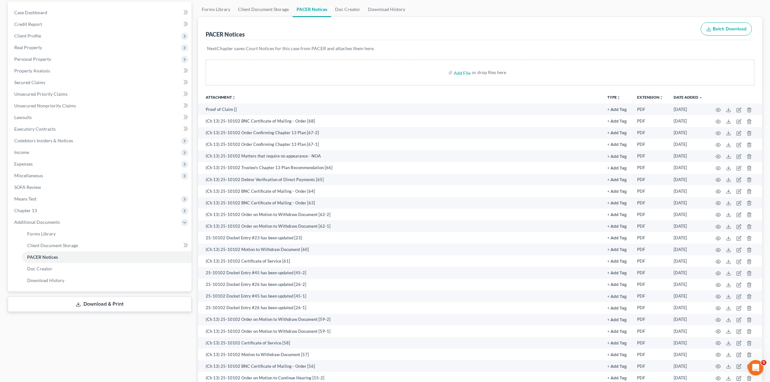
scroll to position [0, 0]
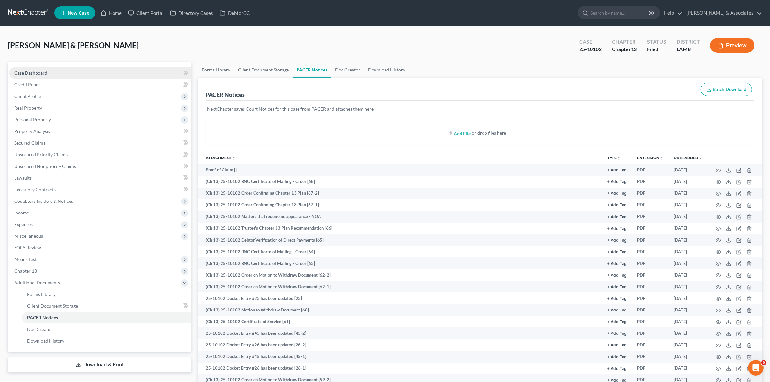
click at [164, 74] on link "Case Dashboard" at bounding box center [100, 73] width 182 height 12
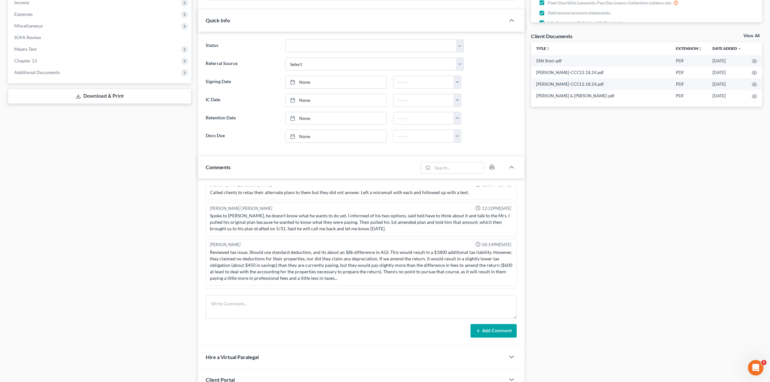
scroll to position [243, 0]
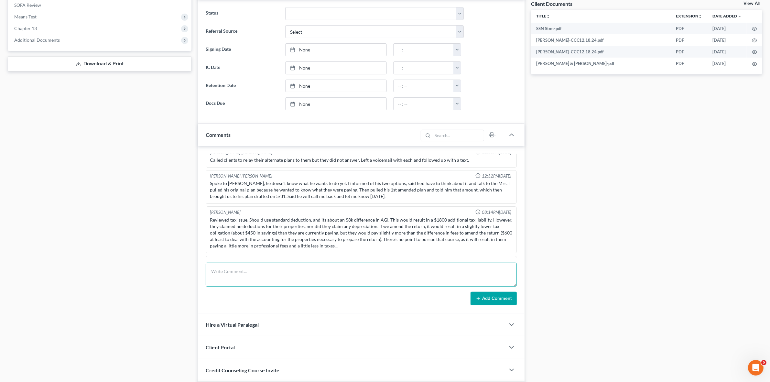
click at [438, 274] on textarea at bounding box center [361, 275] width 311 height 24
type textarea "Client brought in adversary proceeding(?) papers that I scanned and saved to in…"
click at [499, 299] on button "Add Comment" at bounding box center [494, 299] width 46 height 14
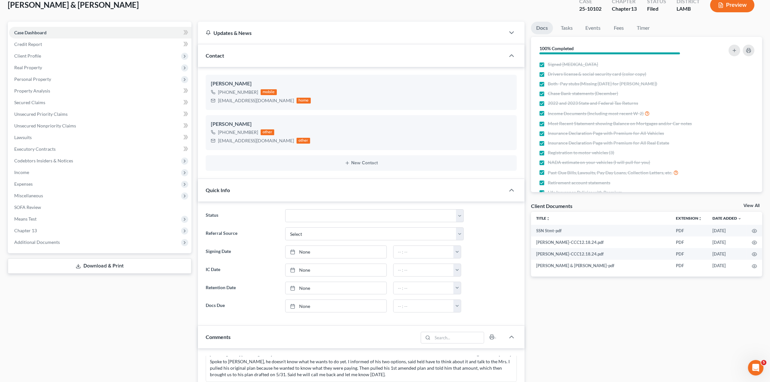
scroll to position [0, 0]
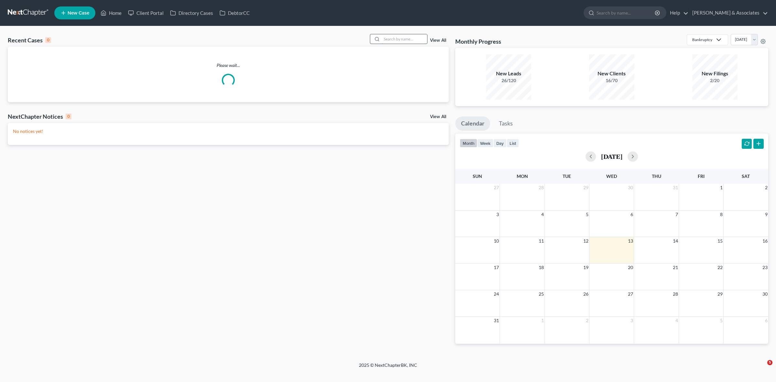
click at [417, 40] on input "search" at bounding box center [404, 38] width 45 height 9
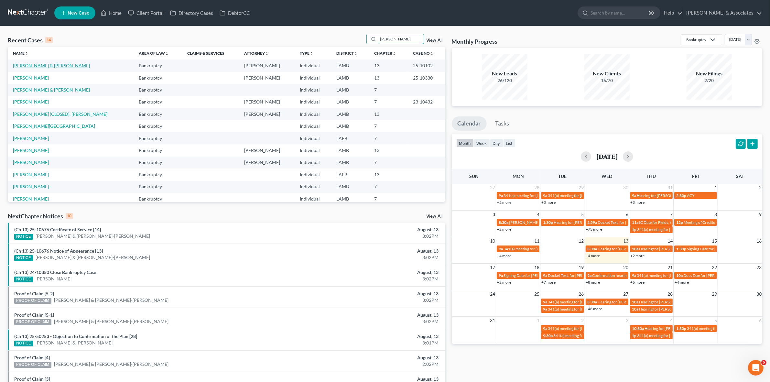
type input "[PERSON_NAME]"
click at [31, 65] on link "[PERSON_NAME] & [PERSON_NAME]" at bounding box center [51, 65] width 77 height 5
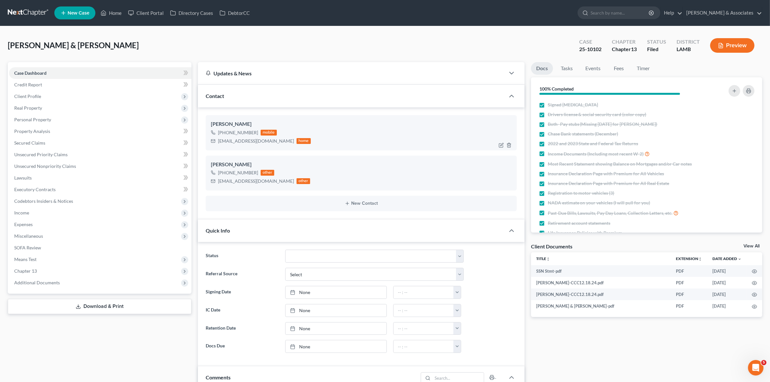
scroll to position [115, 0]
click at [243, 141] on div "[EMAIL_ADDRESS][DOMAIN_NAME]" at bounding box center [256, 141] width 76 height 6
copy div "[EMAIL_ADDRESS][DOMAIN_NAME]"
